Goal: Information Seeking & Learning: Learn about a topic

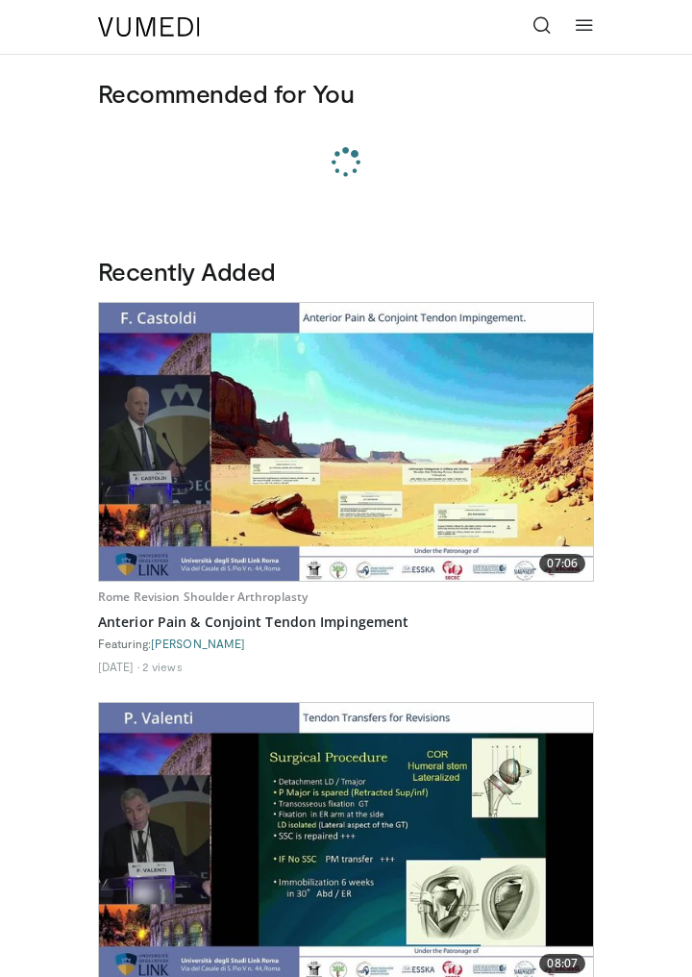
click at [549, 10] on link at bounding box center [542, 27] width 38 height 38
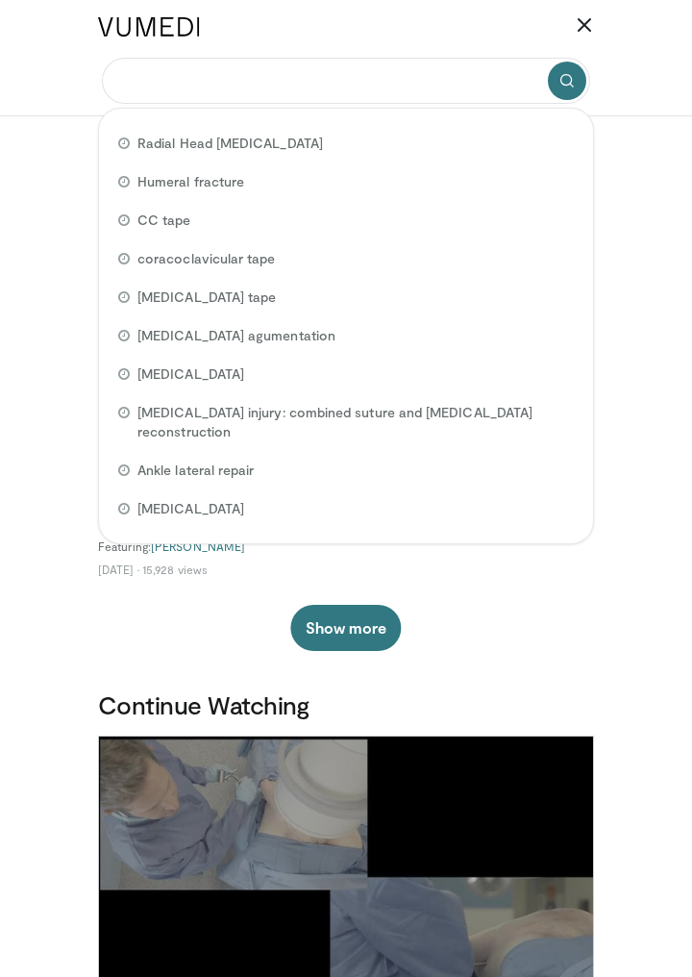
click at [462, 84] on input "Search topics, interventions" at bounding box center [346, 81] width 488 height 46
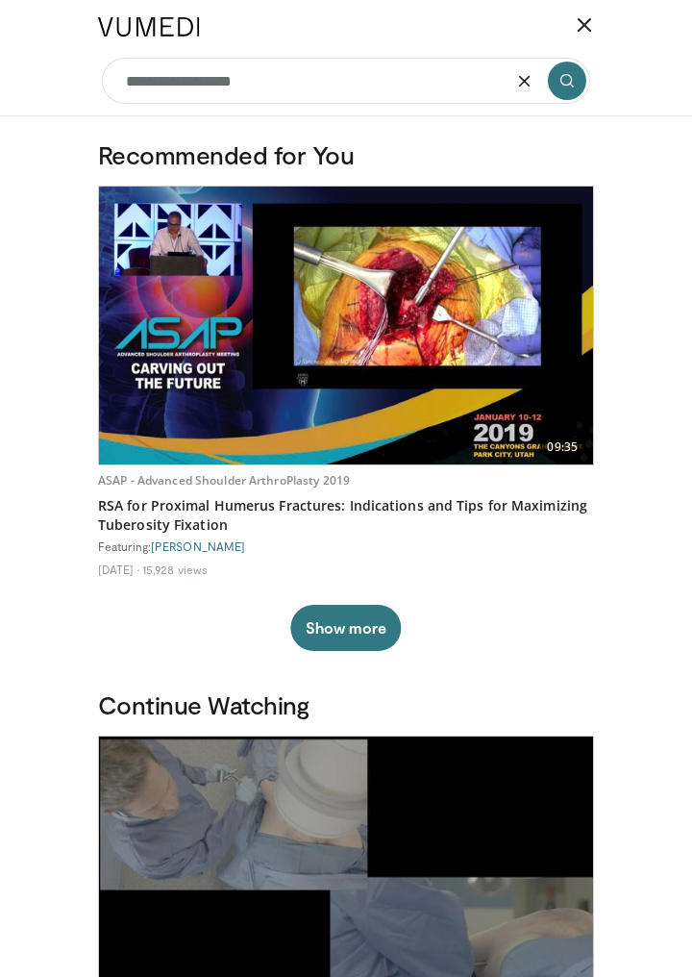
type input "**********"
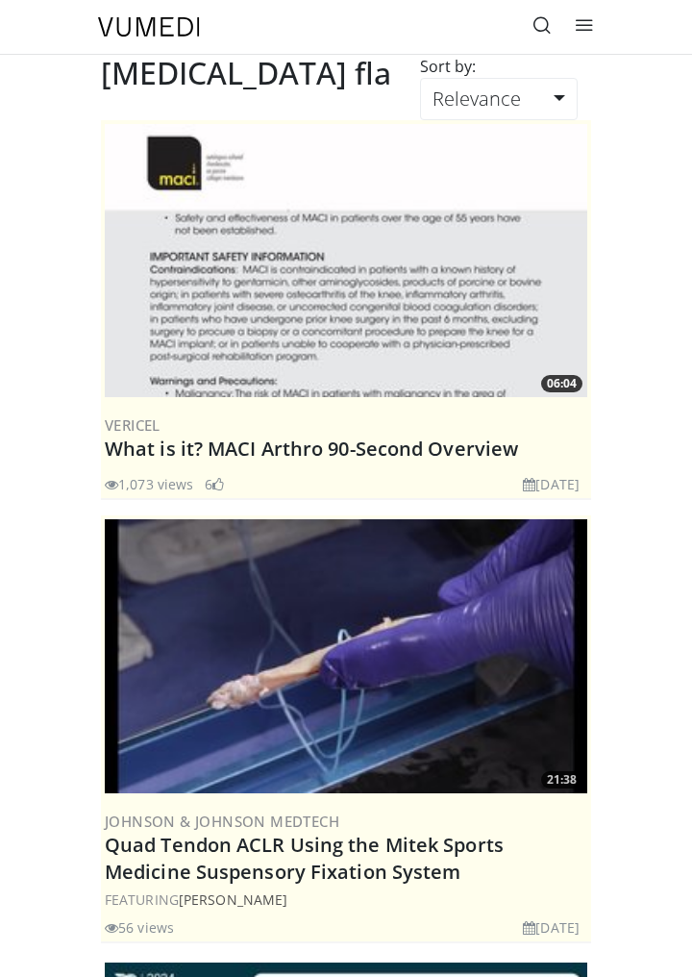
click at [543, 31] on icon at bounding box center [542, 24] width 19 height 19
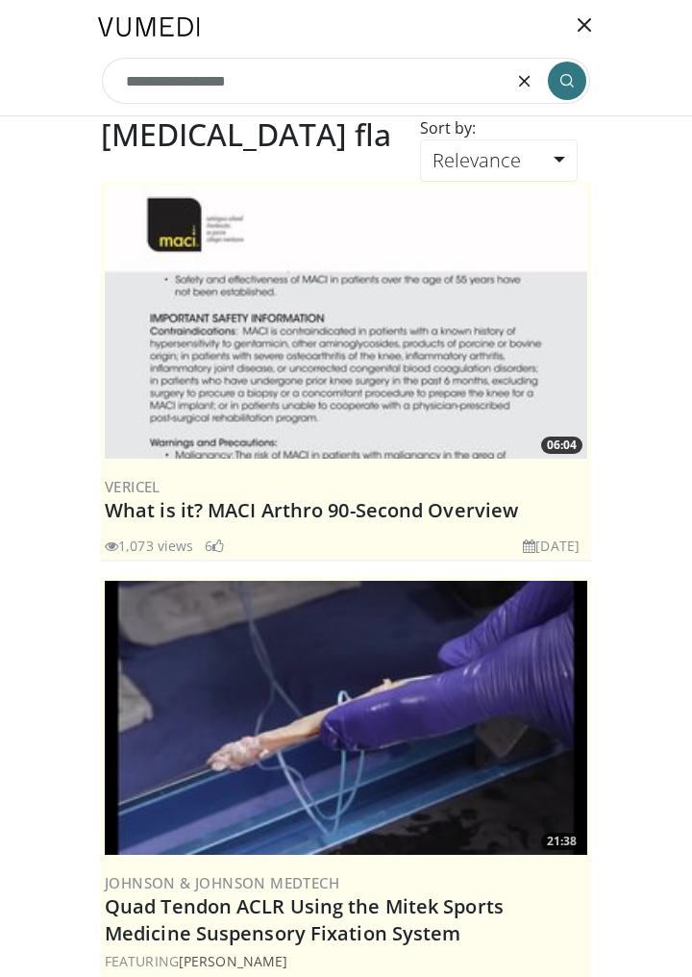
click at [400, 82] on input "**********" at bounding box center [346, 81] width 488 height 46
type input "**********"
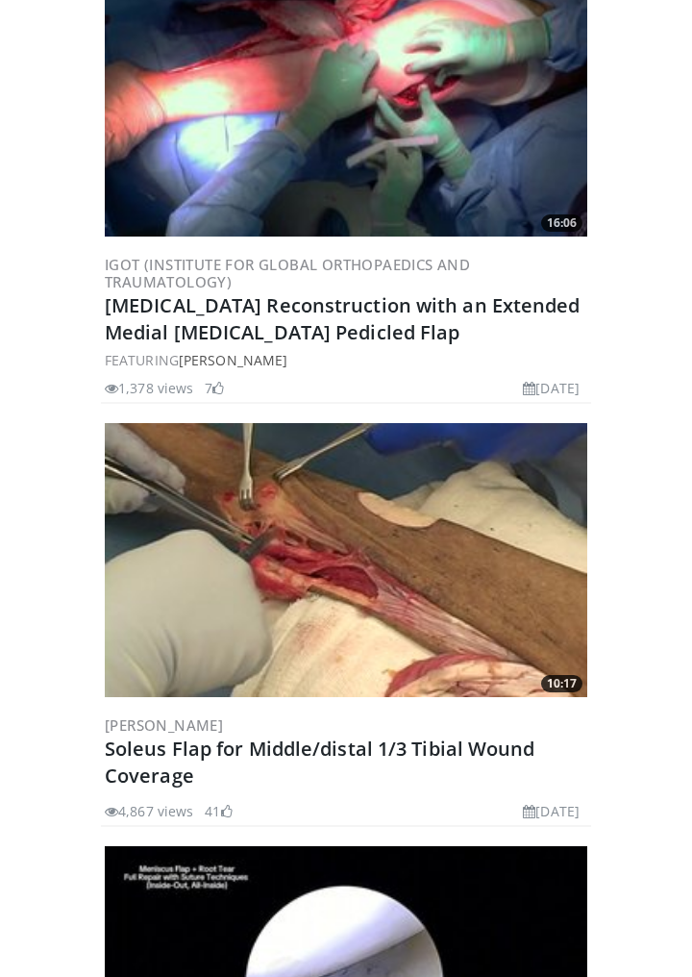
scroll to position [1478, 0]
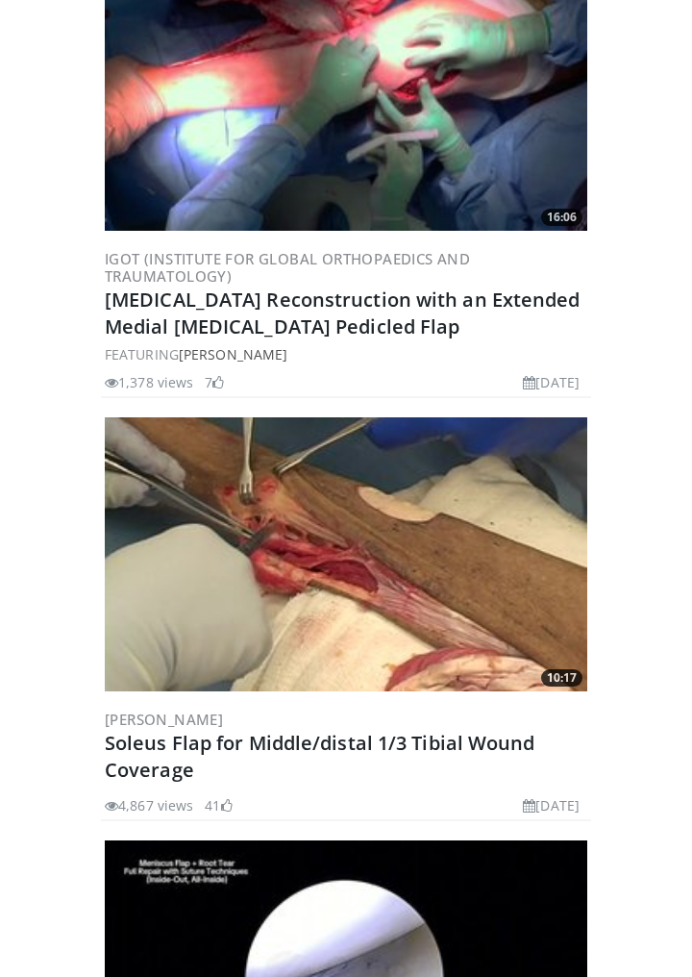
click at [154, 730] on link "Soleus Flap for Middle/distal 1/3 Tibial Wound Coverage" at bounding box center [320, 756] width 431 height 53
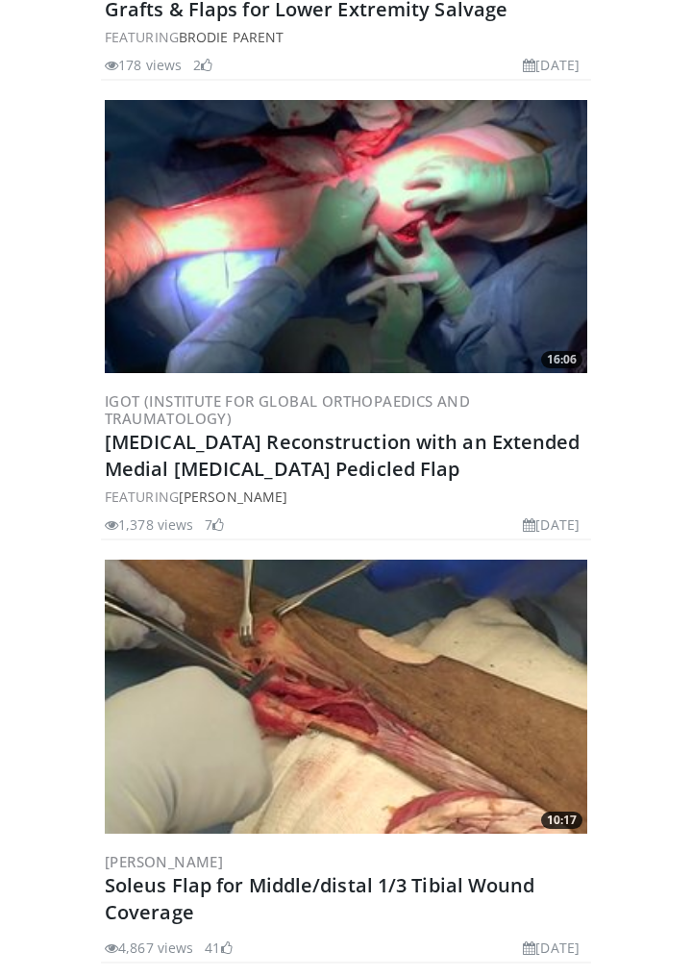
scroll to position [1369, 0]
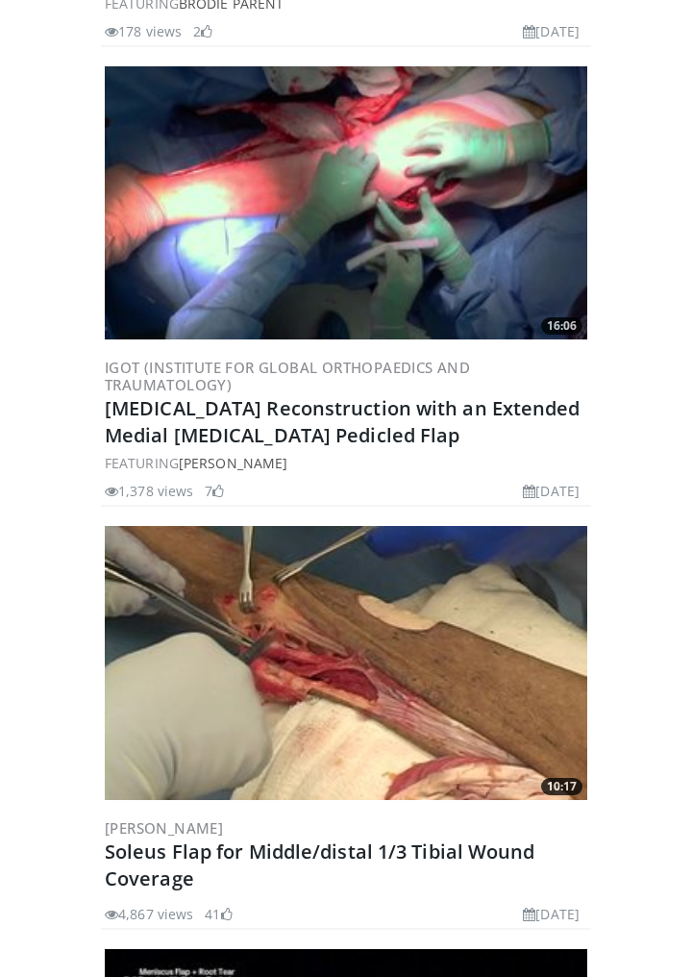
click at [458, 838] on link "Soleus Flap for Middle/distal 1/3 Tibial Wound Coverage" at bounding box center [320, 864] width 431 height 53
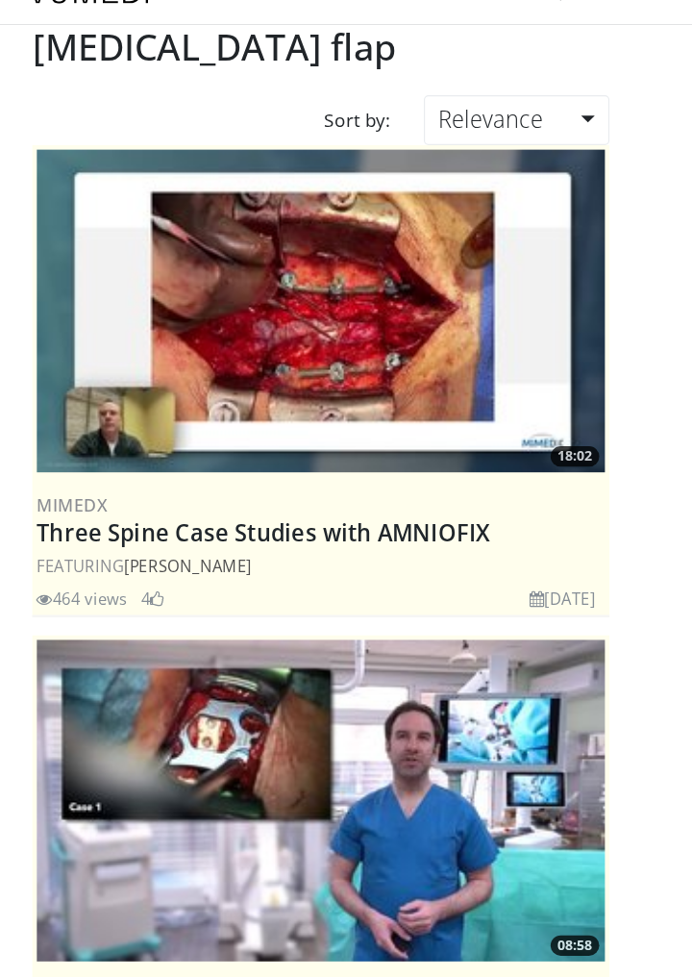
scroll to position [0, 0]
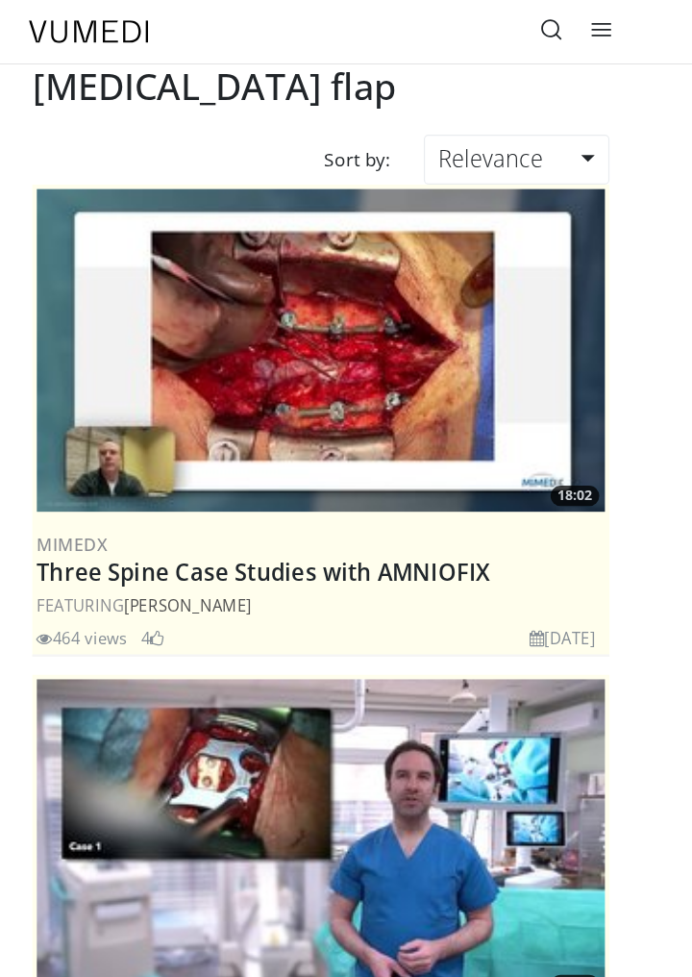
click at [533, 40] on link at bounding box center [542, 27] width 38 height 38
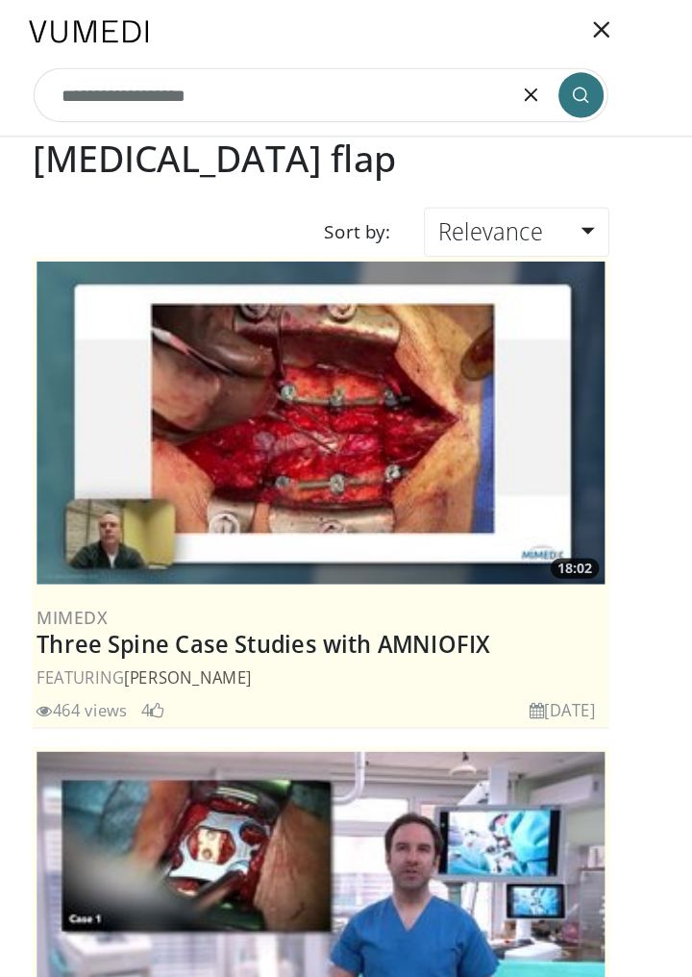
click at [215, 76] on input "**********" at bounding box center [346, 81] width 488 height 46
type input "**********"
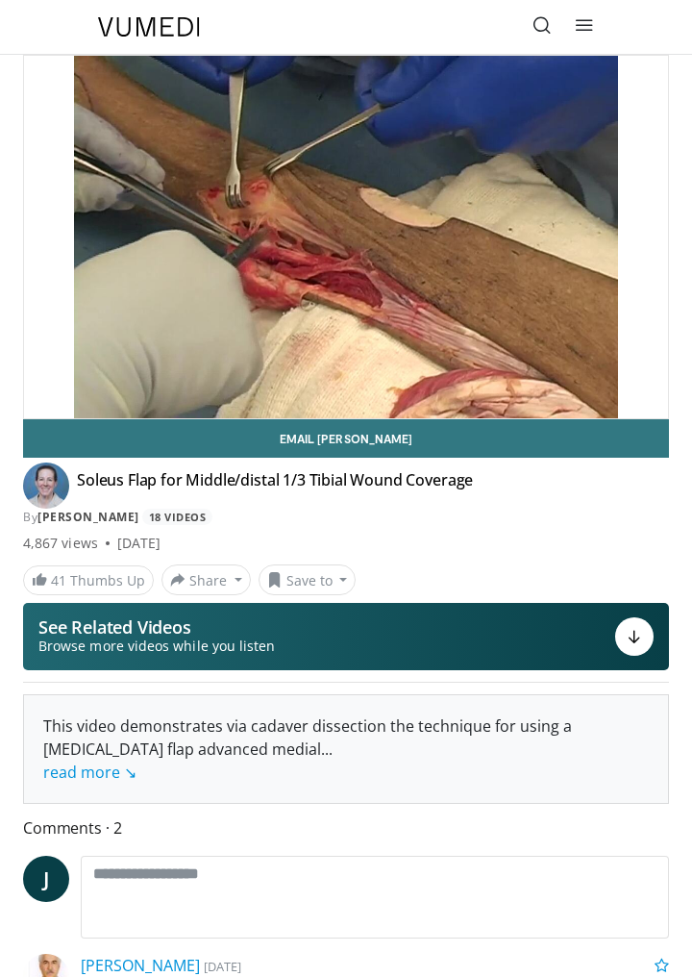
click at [515, 278] on div "10 seconds Tap to unmute" at bounding box center [346, 237] width 644 height 362
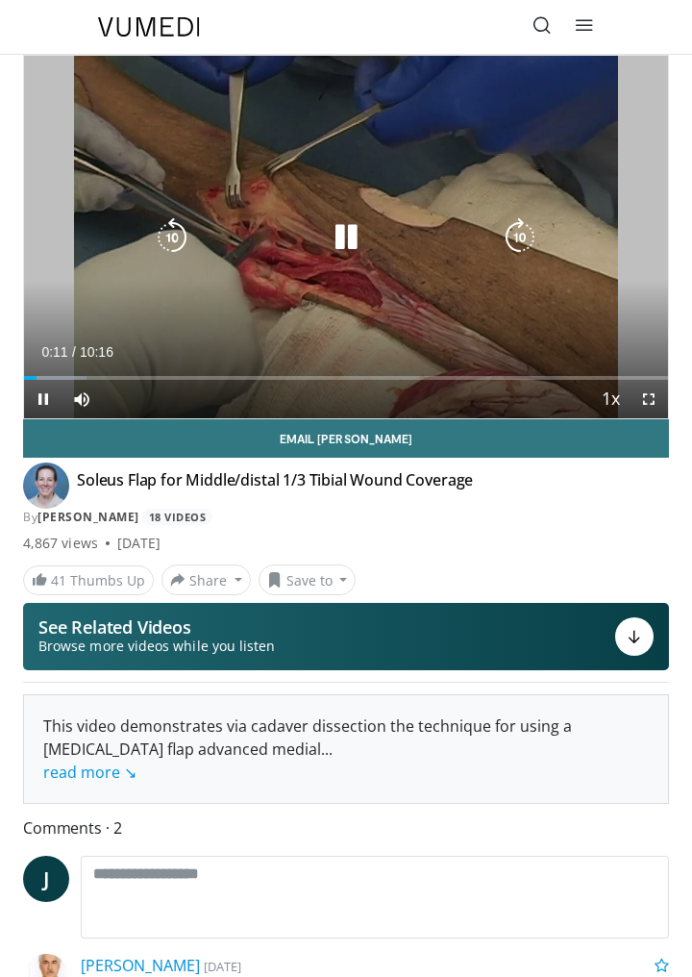
click at [518, 266] on div "10 seconds Tap to unmute" at bounding box center [346, 237] width 644 height 362
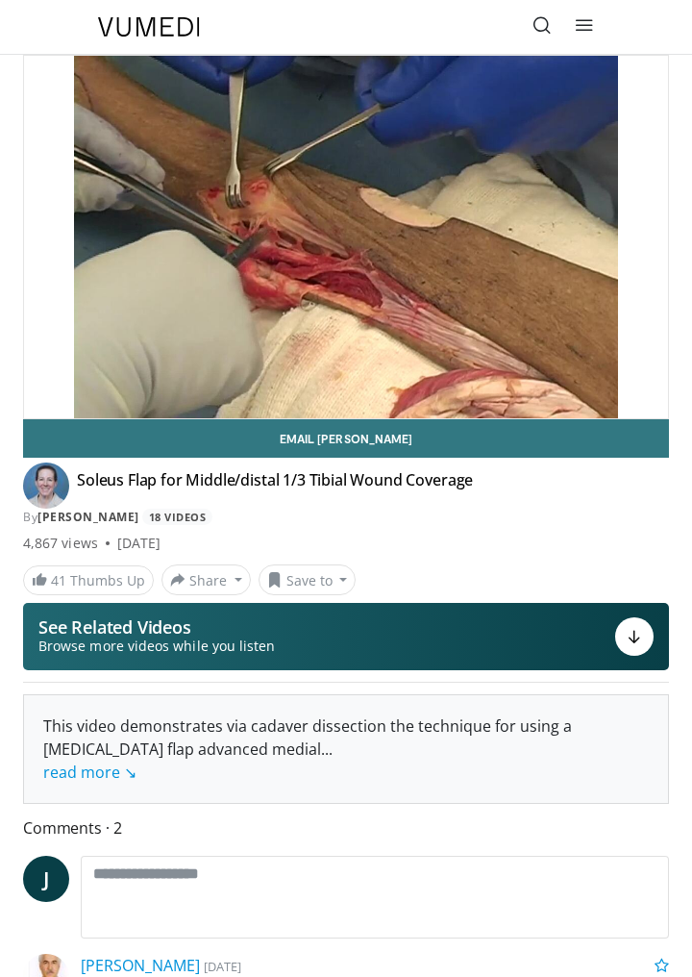
click at [525, 254] on icon "Video Player" at bounding box center [520, 237] width 38 height 38
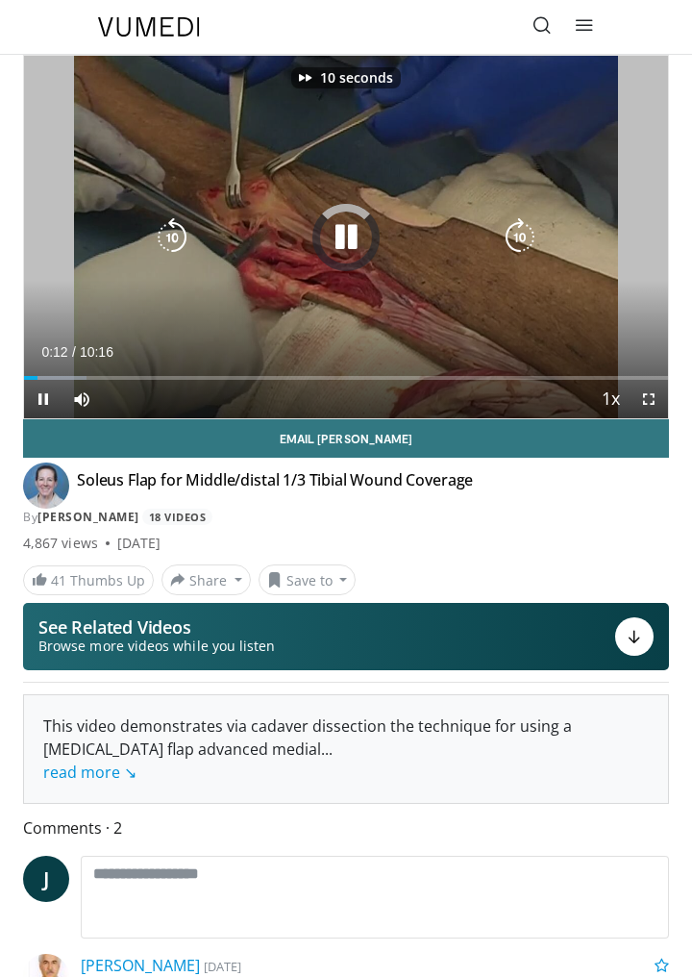
click at [525, 237] on icon "Video Player" at bounding box center [520, 237] width 38 height 38
click at [522, 228] on icon "Video Player" at bounding box center [520, 237] width 38 height 38
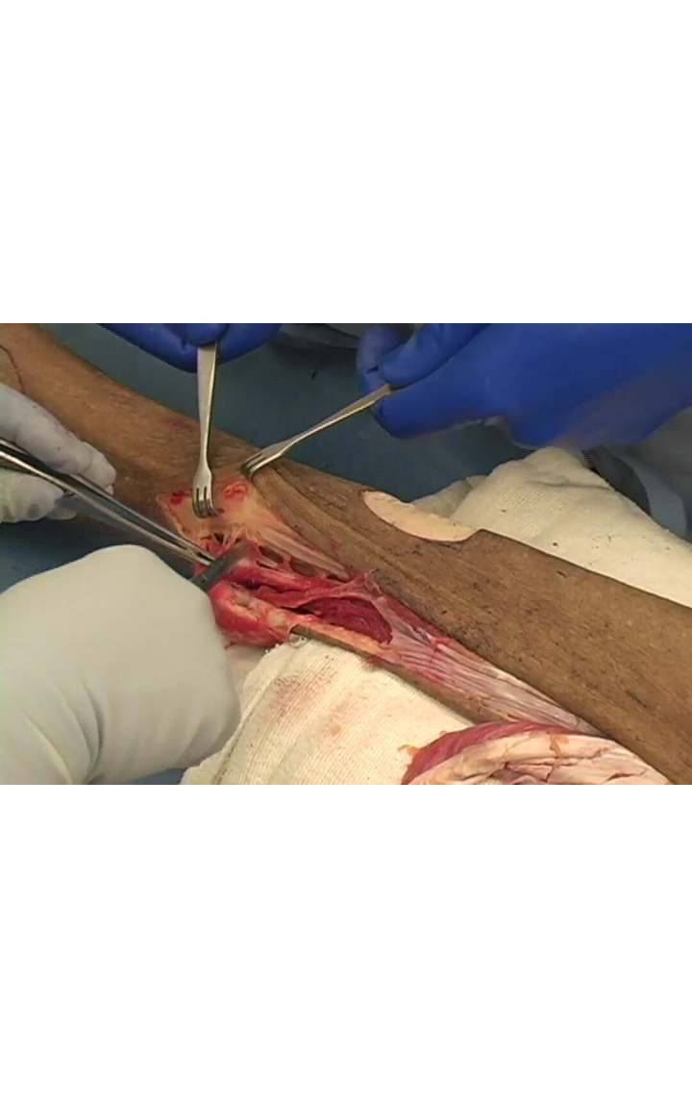
click at [555, 687] on div "30 seconds Tap to unmute" at bounding box center [346, 554] width 692 height 1108
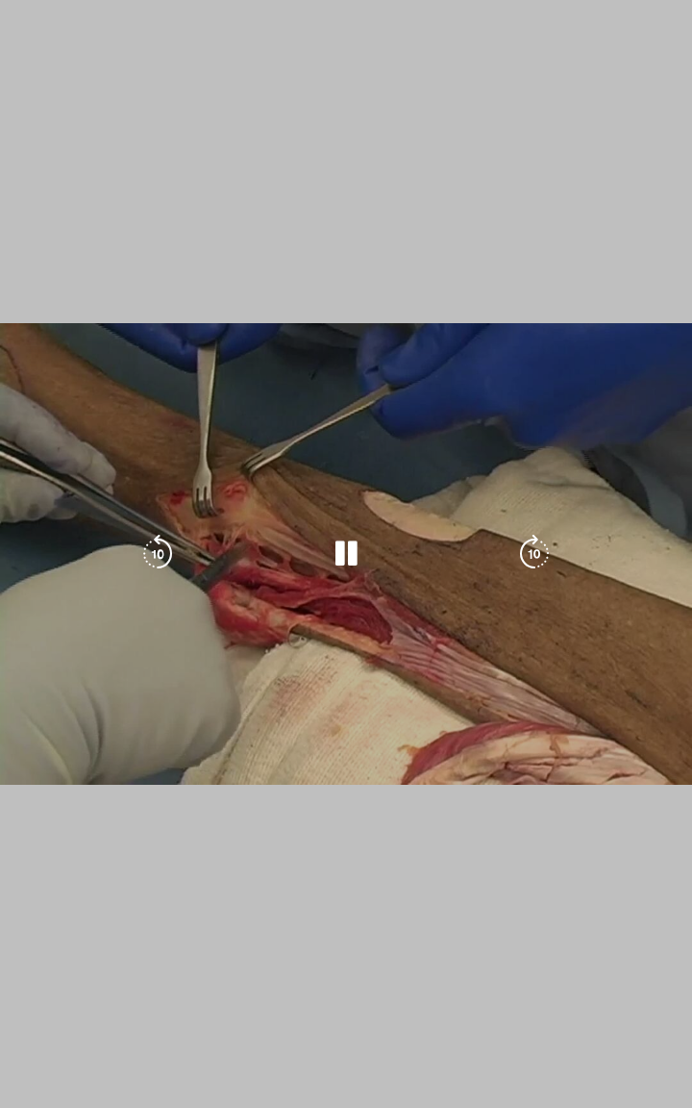
click at [553, 673] on div "30 seconds Tap to unmute" at bounding box center [346, 554] width 692 height 1108
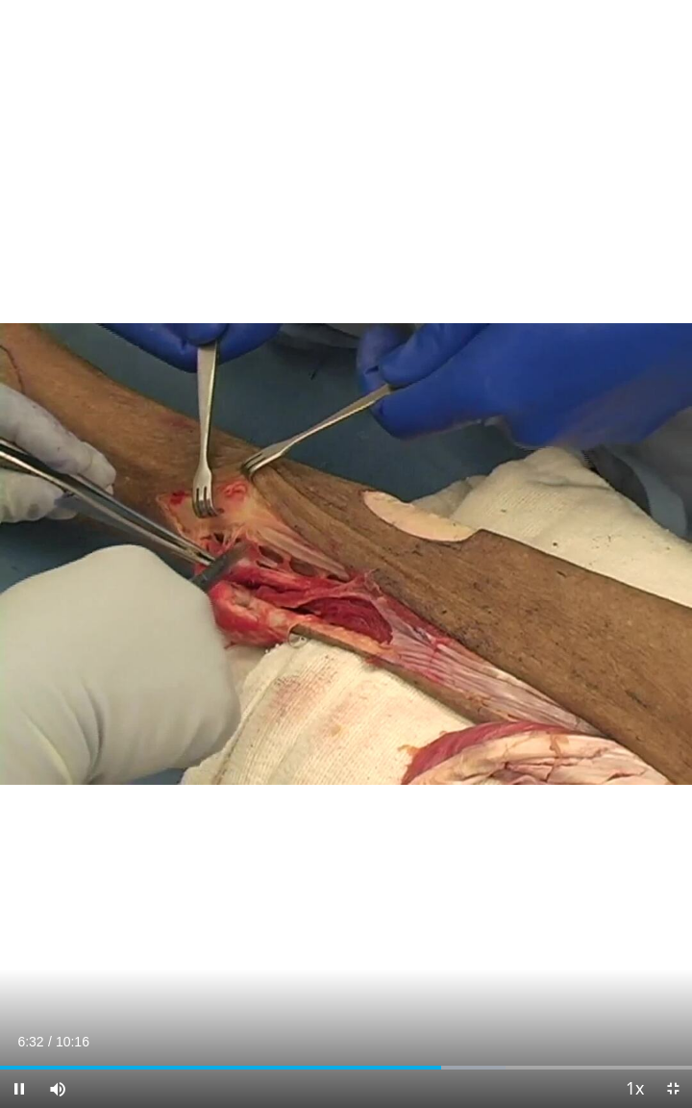
click at [538, 549] on icon "Video Player" at bounding box center [534, 554] width 38 height 38
click at [545, 542] on icon "Video Player" at bounding box center [534, 554] width 38 height 38
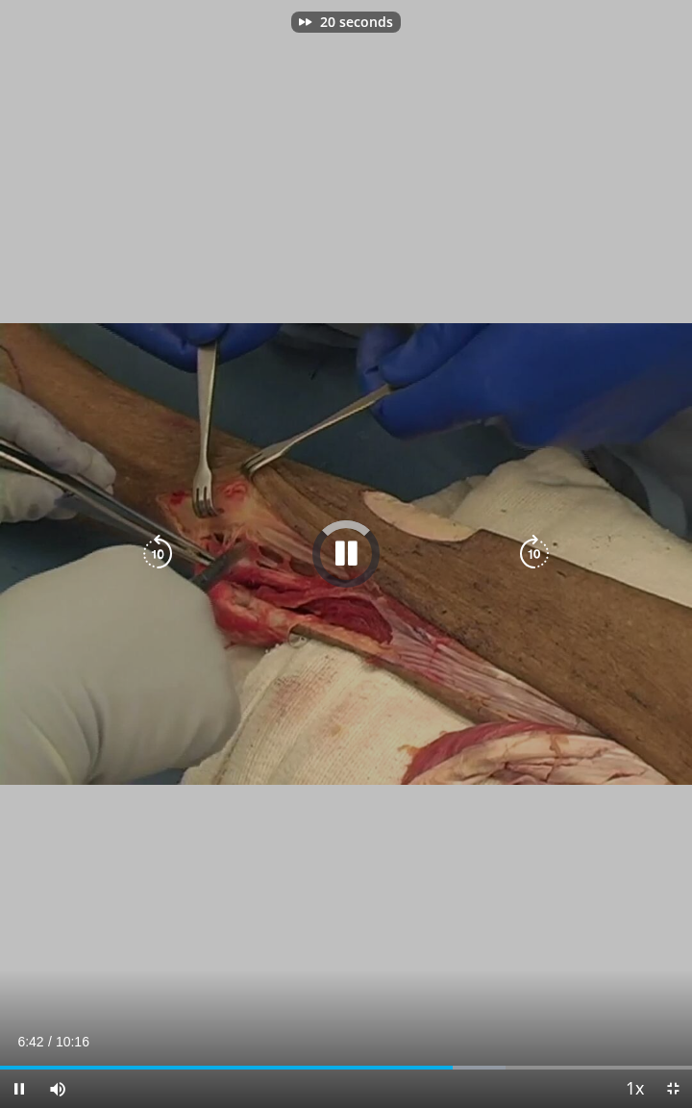
click at [535, 537] on icon "Video Player" at bounding box center [534, 554] width 38 height 38
click at [530, 543] on icon "Video Player" at bounding box center [534, 554] width 38 height 38
click at [535, 554] on icon "Video Player" at bounding box center [534, 554] width 38 height 38
click at [544, 568] on icon "Video Player" at bounding box center [534, 554] width 38 height 38
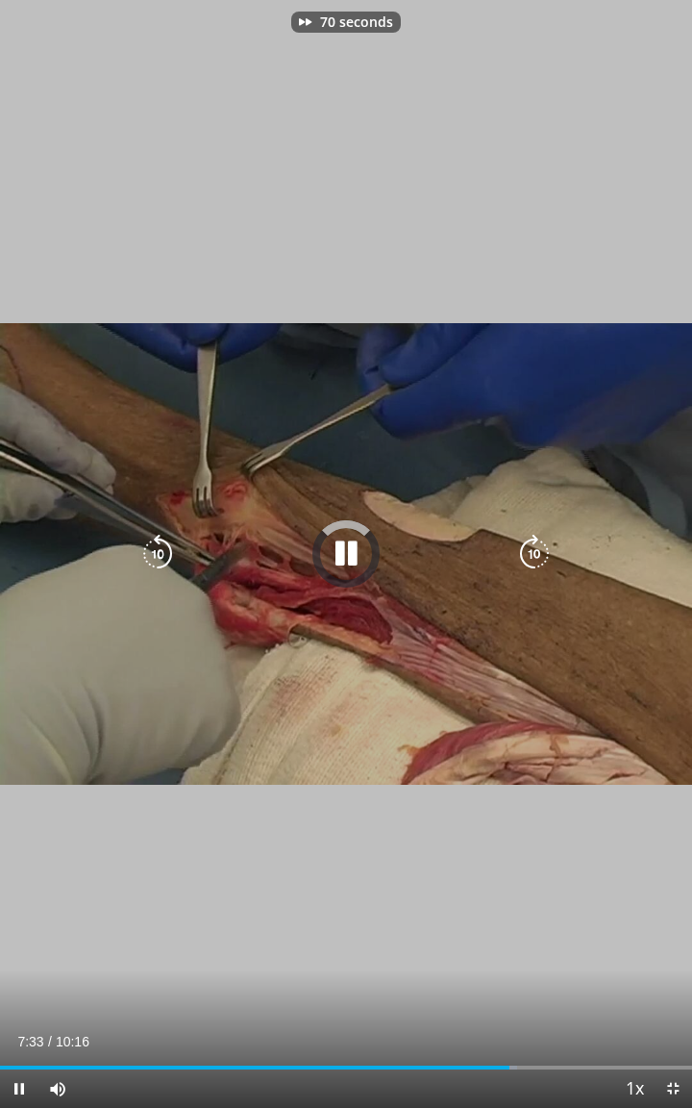
click at [543, 567] on icon "Video Player" at bounding box center [534, 554] width 38 height 38
click at [539, 570] on icon "Video Player" at bounding box center [534, 554] width 38 height 38
click at [541, 562] on icon "Video Player" at bounding box center [534, 554] width 38 height 38
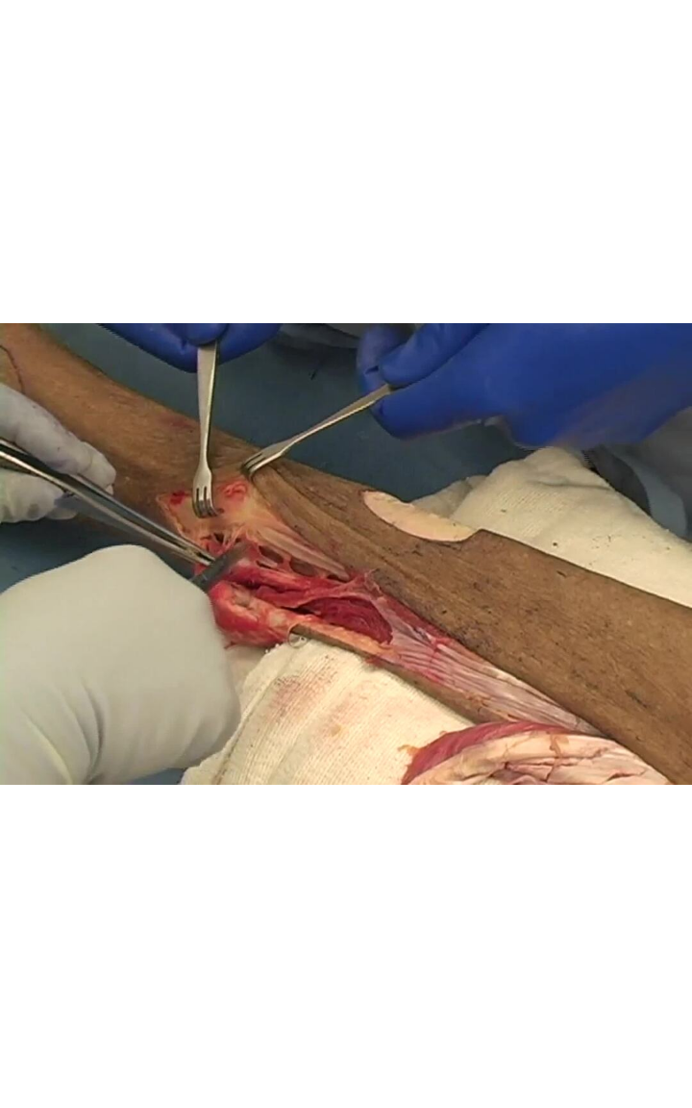
click at [576, 615] on div "100 seconds Tap to unmute" at bounding box center [346, 554] width 692 height 1108
click at [581, 606] on div "100 seconds Tap to unmute" at bounding box center [346, 554] width 692 height 1108
click at [537, 586] on div "100 seconds Tap to unmute" at bounding box center [346, 554] width 692 height 1108
click at [539, 569] on icon "Video Player" at bounding box center [534, 554] width 38 height 38
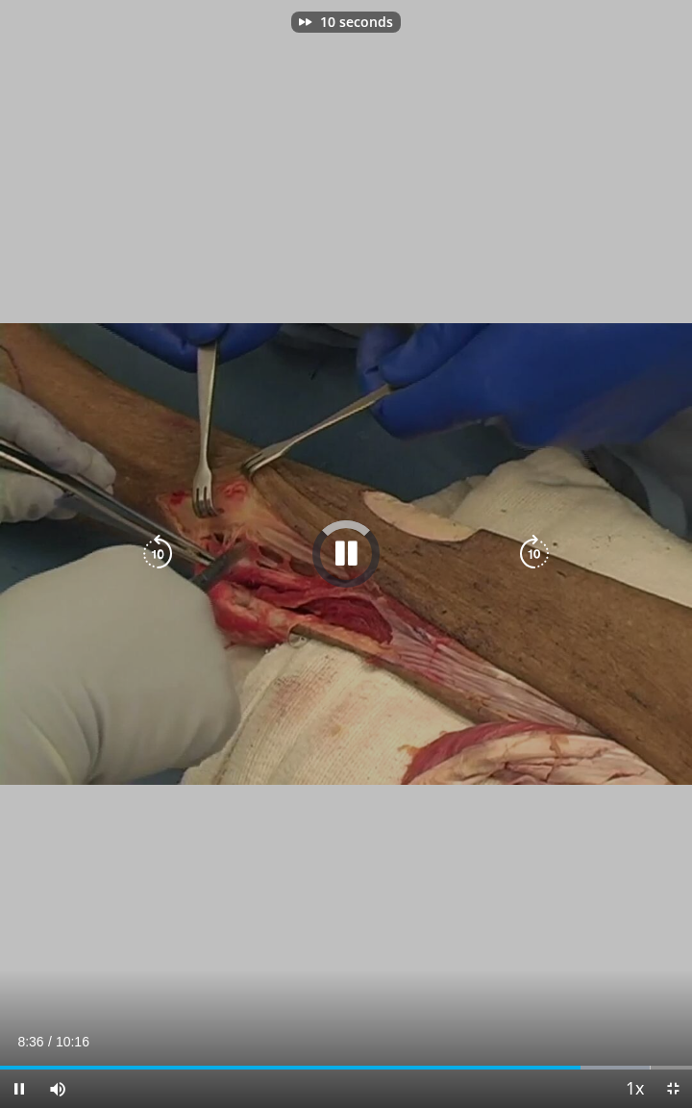
click at [545, 555] on icon "Video Player" at bounding box center [534, 554] width 38 height 38
click at [546, 550] on icon "Video Player" at bounding box center [534, 554] width 38 height 38
click at [546, 561] on icon "Video Player" at bounding box center [534, 554] width 38 height 38
click at [546, 562] on icon "Video Player" at bounding box center [534, 554] width 38 height 38
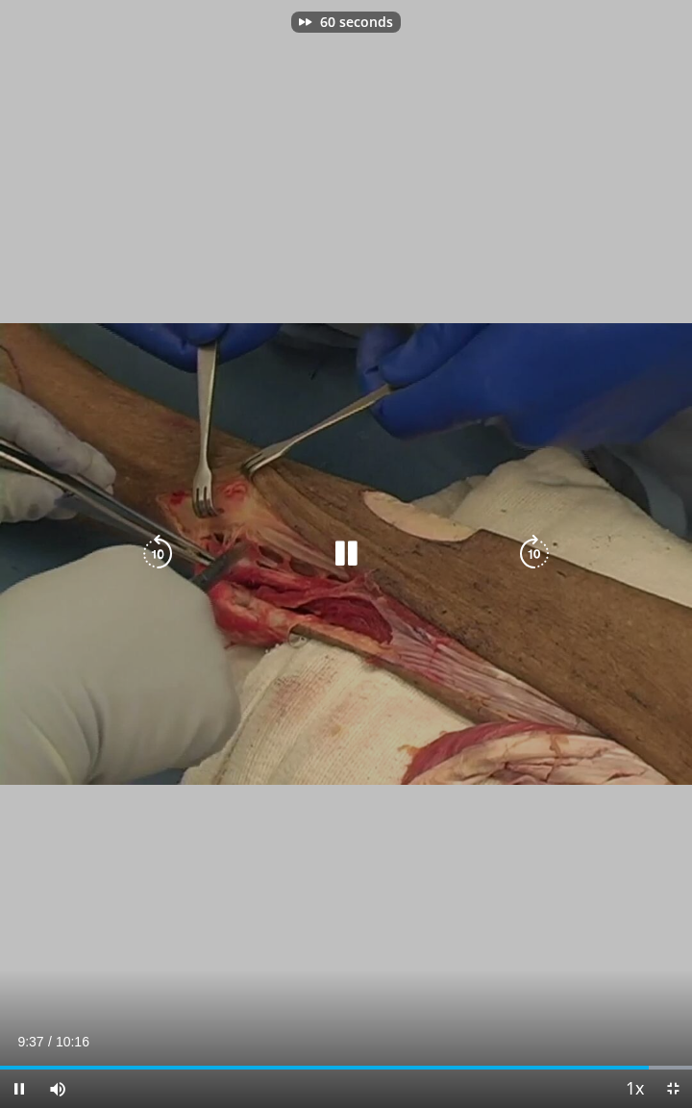
click at [520, 585] on div "60 seconds Tap to unmute" at bounding box center [346, 554] width 692 height 1108
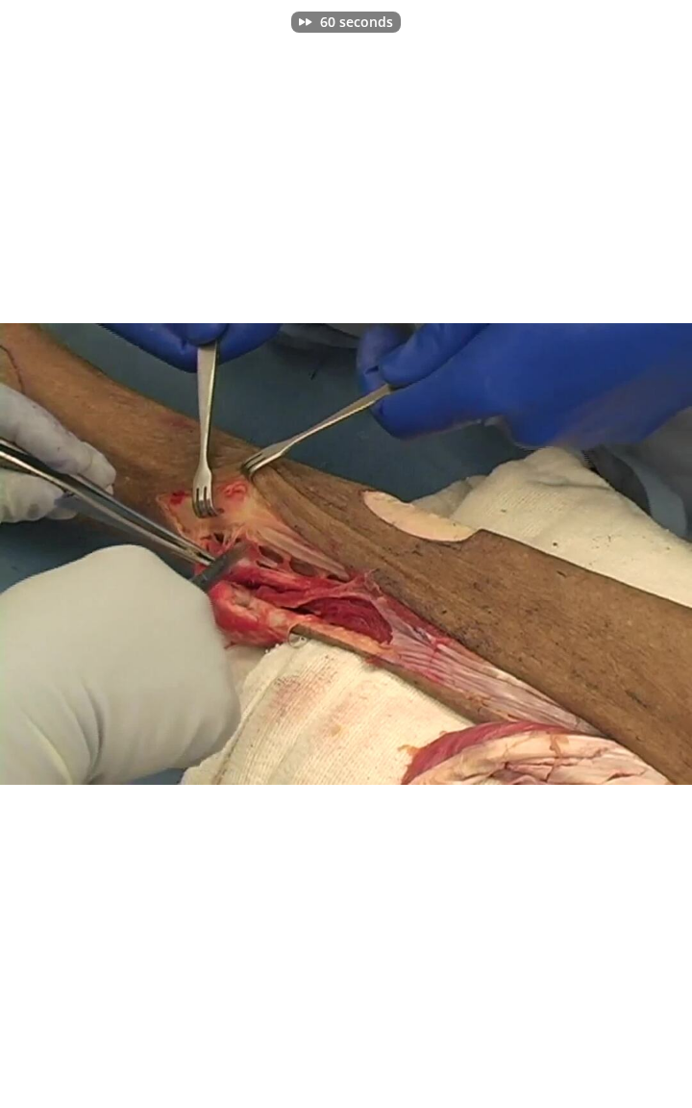
click at [527, 572] on icon "Video Player" at bounding box center [534, 554] width 38 height 38
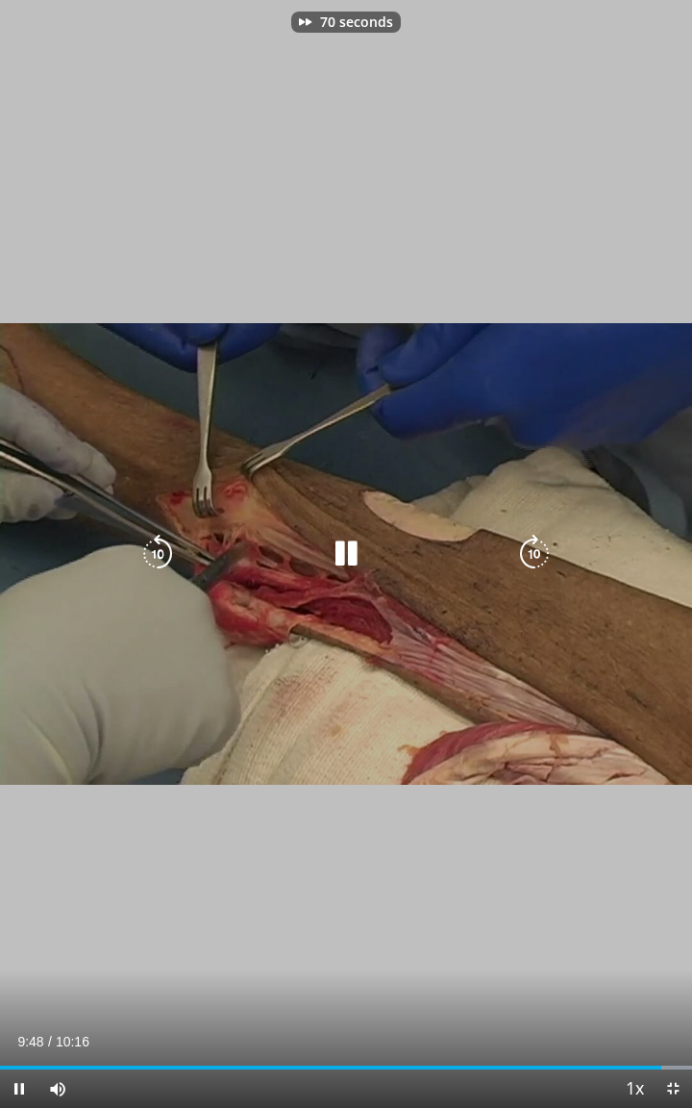
click at [527, 572] on icon "Video Player" at bounding box center [534, 554] width 38 height 38
click at [531, 568] on icon "Video Player" at bounding box center [534, 554] width 38 height 38
click at [531, 600] on div "90 seconds Tap to unmute" at bounding box center [346, 554] width 692 height 1108
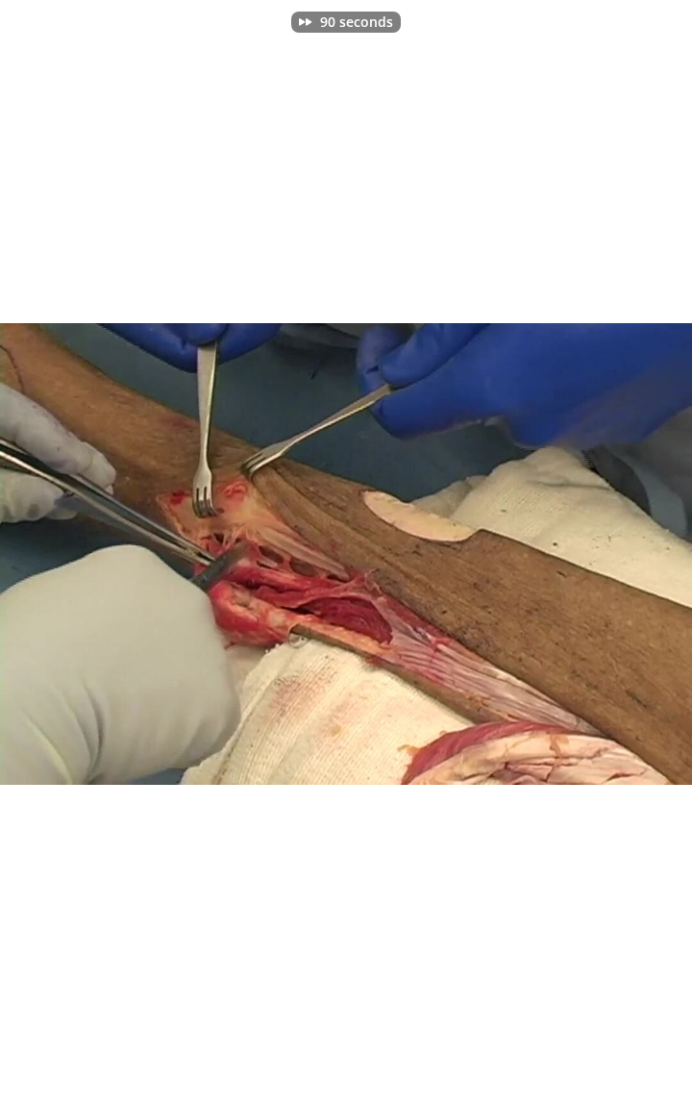
click at [537, 583] on div "90 seconds Tap to unmute" at bounding box center [346, 554] width 692 height 1108
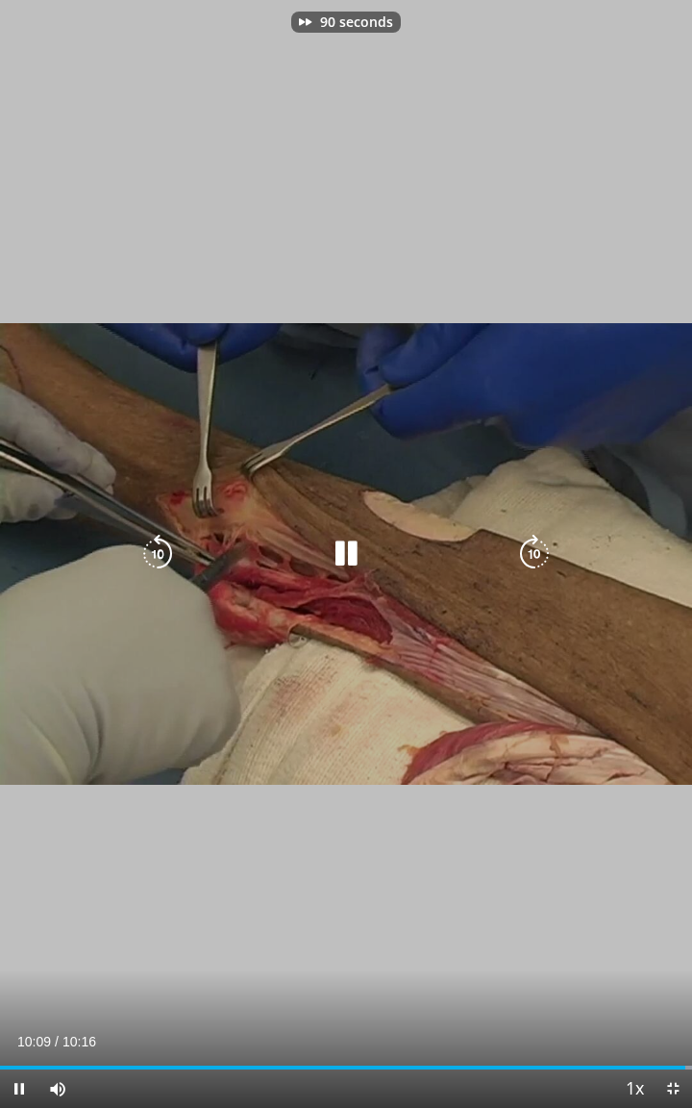
click at [546, 550] on icon "Video Player" at bounding box center [534, 554] width 38 height 38
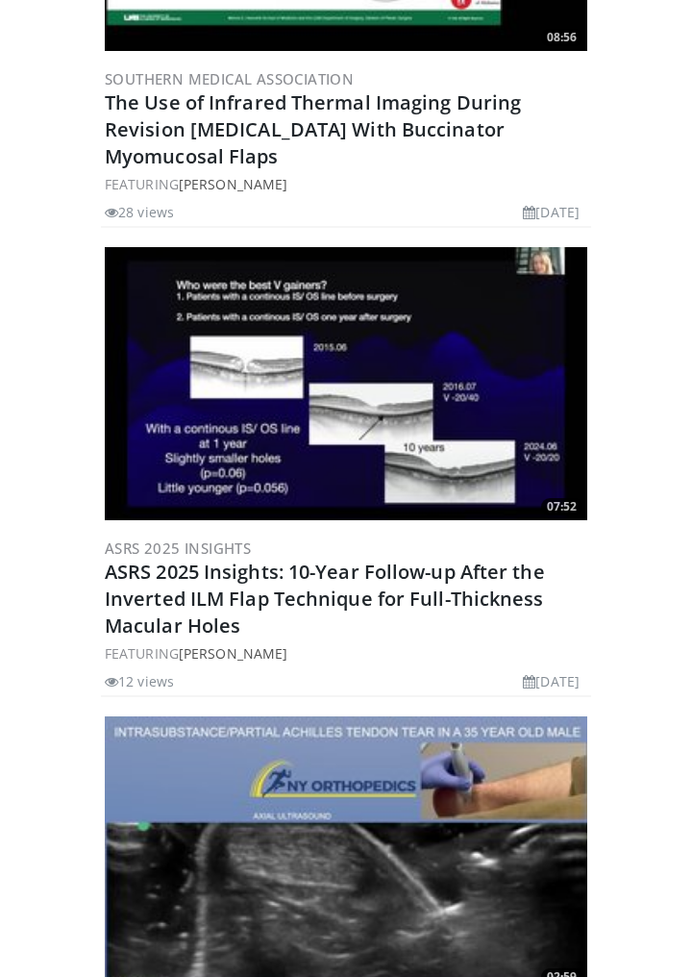
scroll to position [4285, 0]
